Goal: Task Accomplishment & Management: Manage account settings

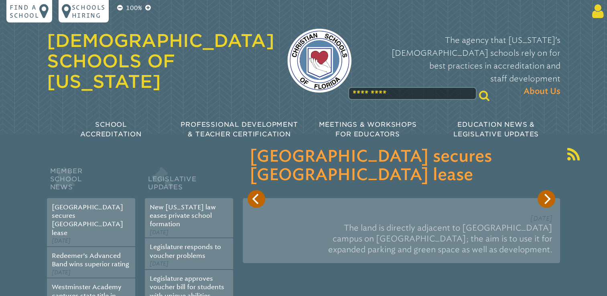
click at [603, 6] on p at bounding box center [541, 11] width 132 height 16
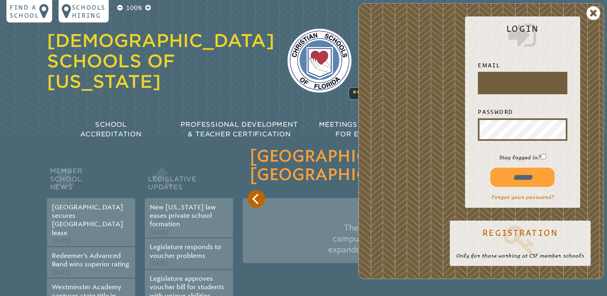
click at [530, 83] on input "text" at bounding box center [522, 82] width 86 height 19
type input "**********"
click at [531, 182] on input "******" at bounding box center [522, 177] width 64 height 19
type input "**********"
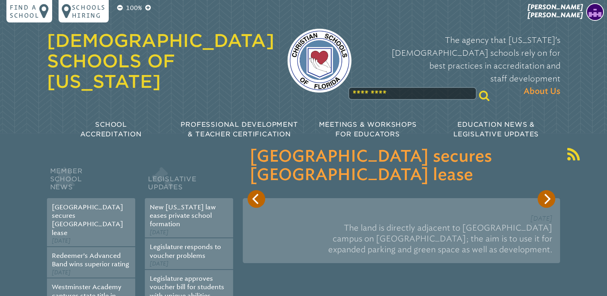
click at [207, 68] on h1 "[DEMOGRAPHIC_DATA] Schools of [US_STATE]" at bounding box center [160, 61] width 227 height 61
click at [588, 14] on img at bounding box center [595, 12] width 18 height 18
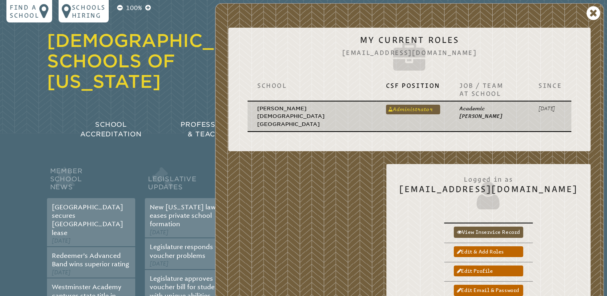
click at [404, 105] on link "Administrator" at bounding box center [413, 110] width 54 height 10
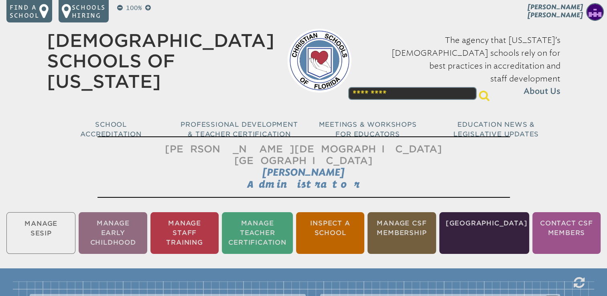
drag, startPoint x: 422, startPoint y: 215, endPoint x: 421, endPoint y: 211, distance: 4.2
click at [421, 212] on li "Manage CSF Membership" at bounding box center [401, 233] width 68 height 42
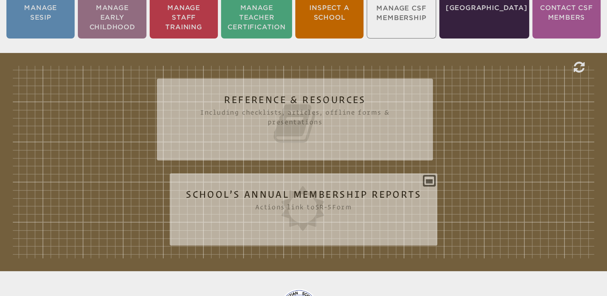
scroll to position [252, 0]
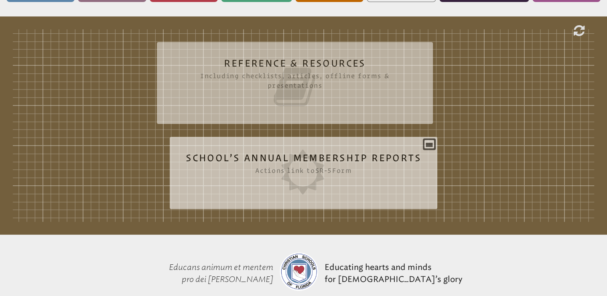
click at [371, 143] on div "School’s Annual Membership Reports Actions link to sr-5 Form Year Status Action…" at bounding box center [303, 169] width 267 height 53
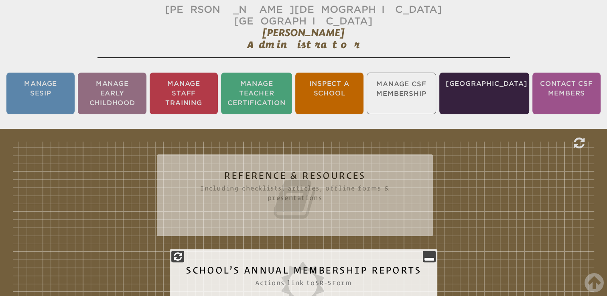
scroll to position [123, 0]
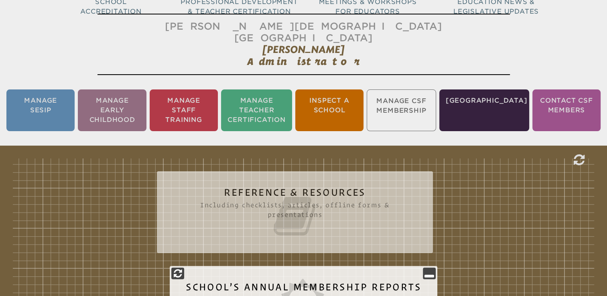
click at [330, 187] on h2 "Reference & Resources Including checklists, articles, offline forms & presentat…" at bounding box center [295, 212] width 244 height 51
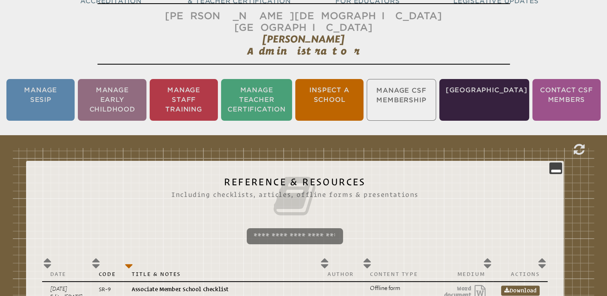
scroll to position [100, 0]
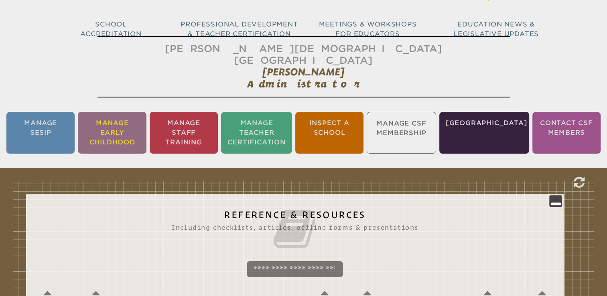
click at [130, 112] on li "Manage Early Childhood" at bounding box center [112, 133] width 68 height 42
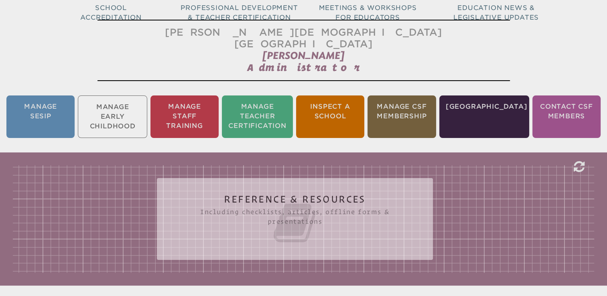
scroll to position [133, 0]
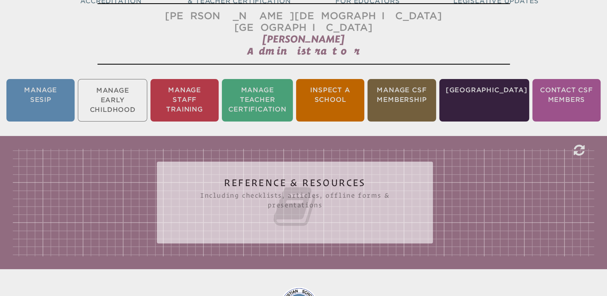
click at [266, 184] on icon at bounding box center [295, 206] width 244 height 45
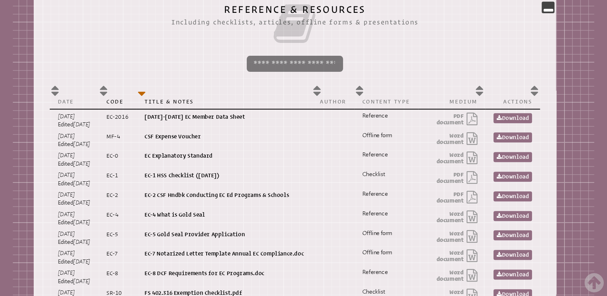
scroll to position [378, 0]
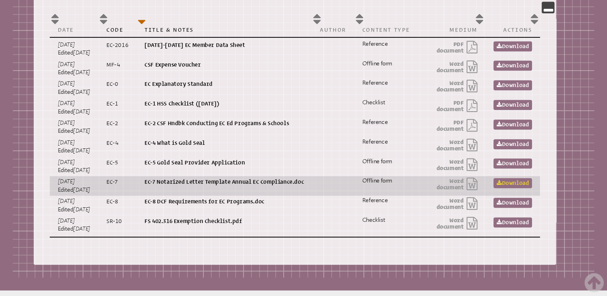
click at [502, 178] on link "Download" at bounding box center [512, 183] width 38 height 10
